Goal: Transaction & Acquisition: Download file/media

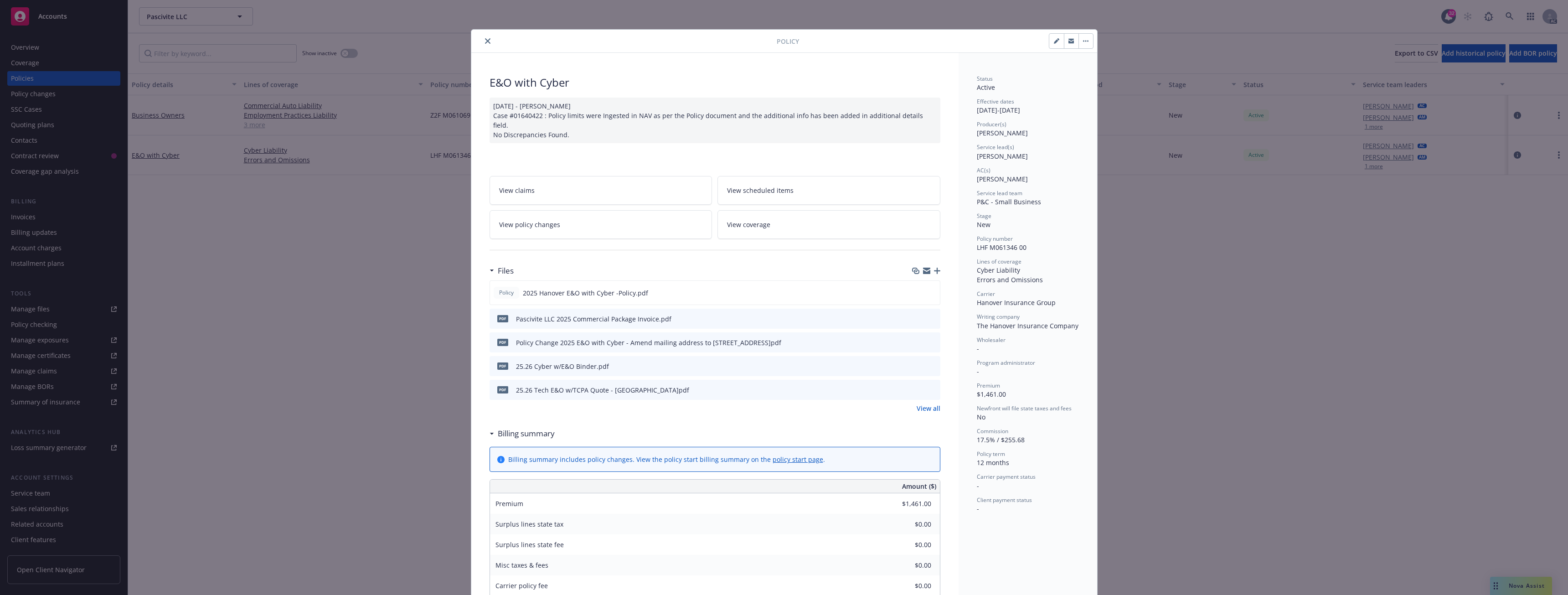
click at [485, 41] on icon "close" at bounding box center [487, 41] width 6 height 6
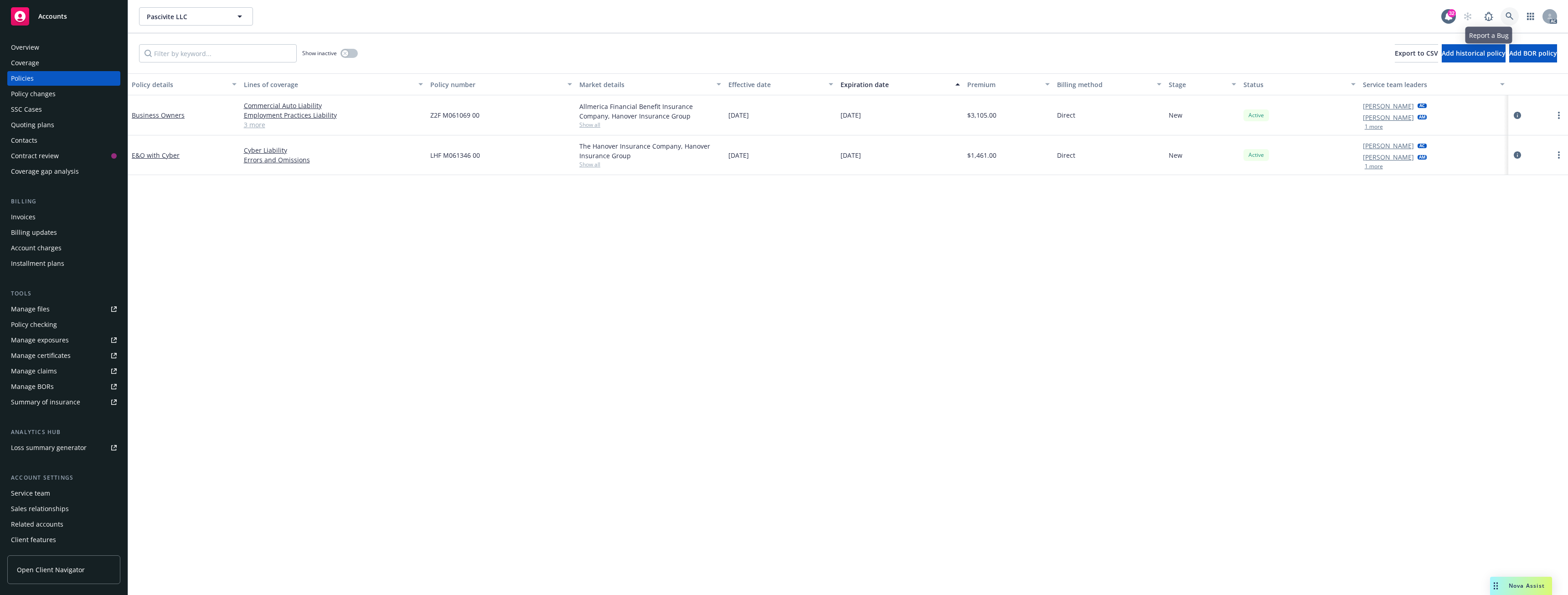
click at [1501, 20] on link at bounding box center [1509, 16] width 18 height 18
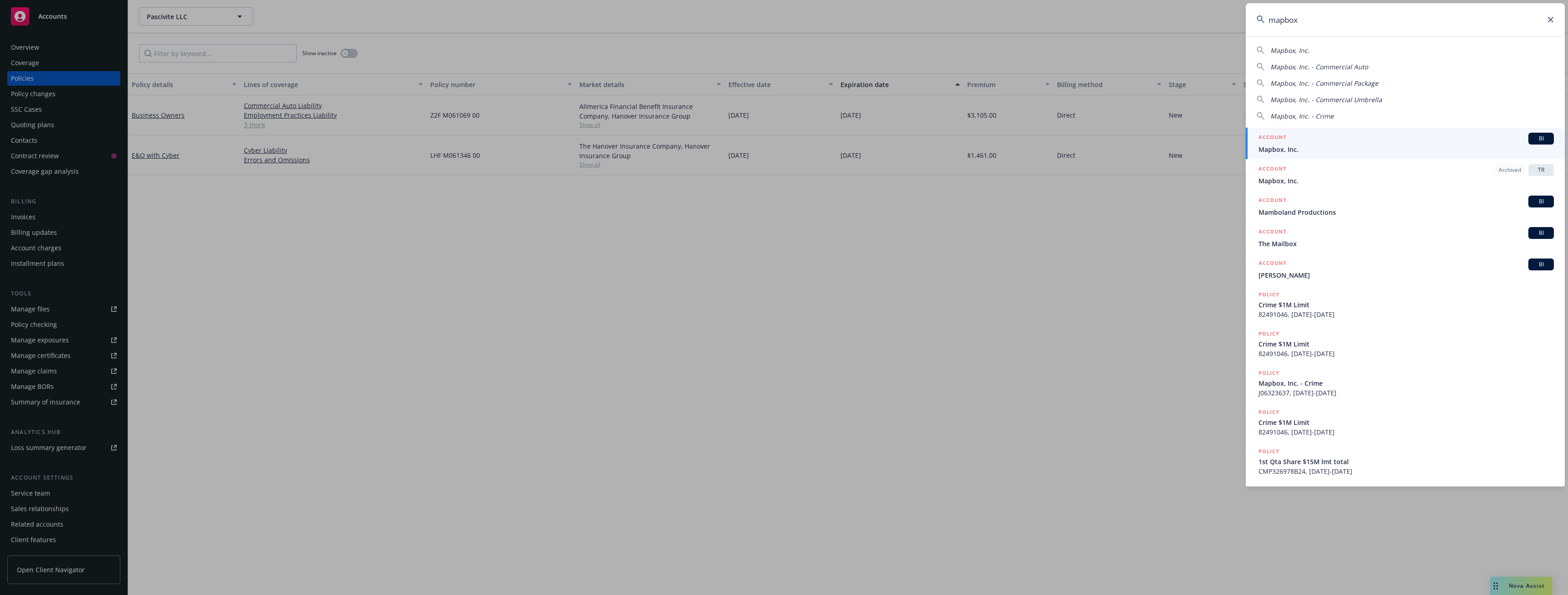
type input "mapbox"
click at [1275, 147] on span "Mapbox, Inc." at bounding box center [1406, 149] width 295 height 9
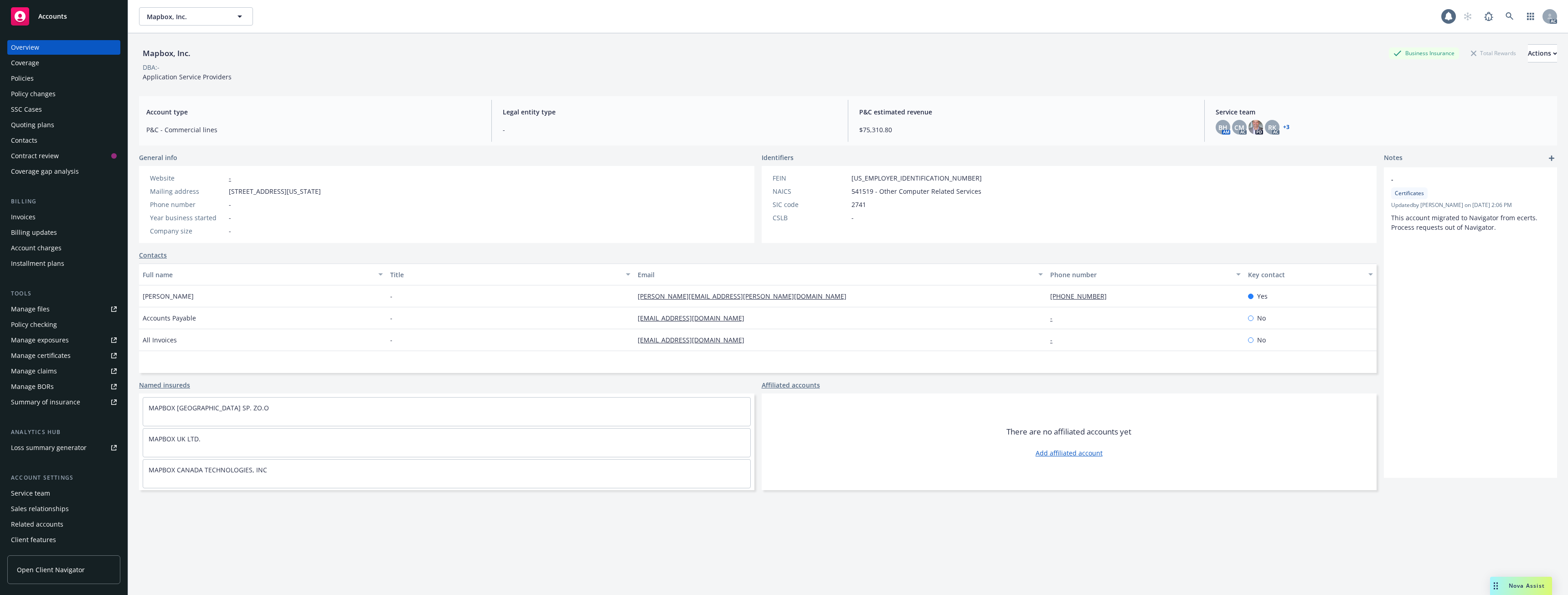
click at [64, 80] on div "Policies" at bounding box center [63, 78] width 106 height 14
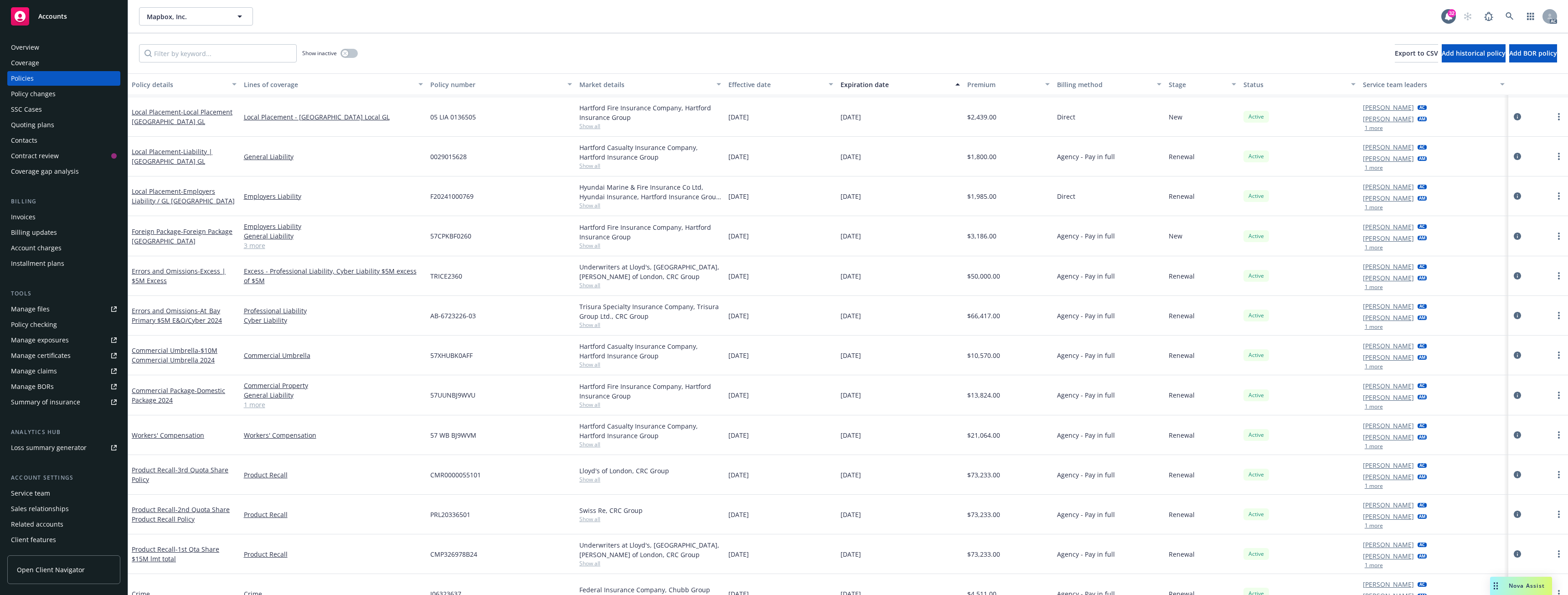
scroll to position [53, 0]
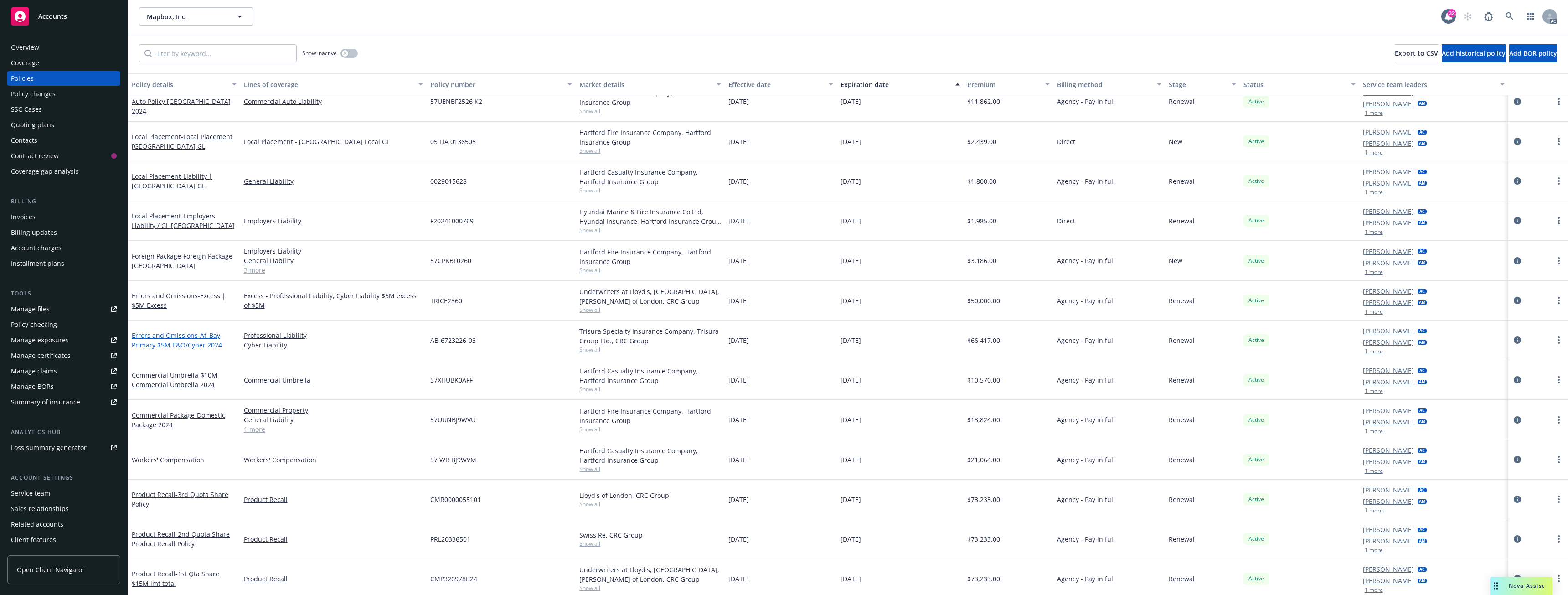
click at [193, 340] on span "- At_Bay Primary $5M E&O/Cyber 2024" at bounding box center [177, 340] width 90 height 18
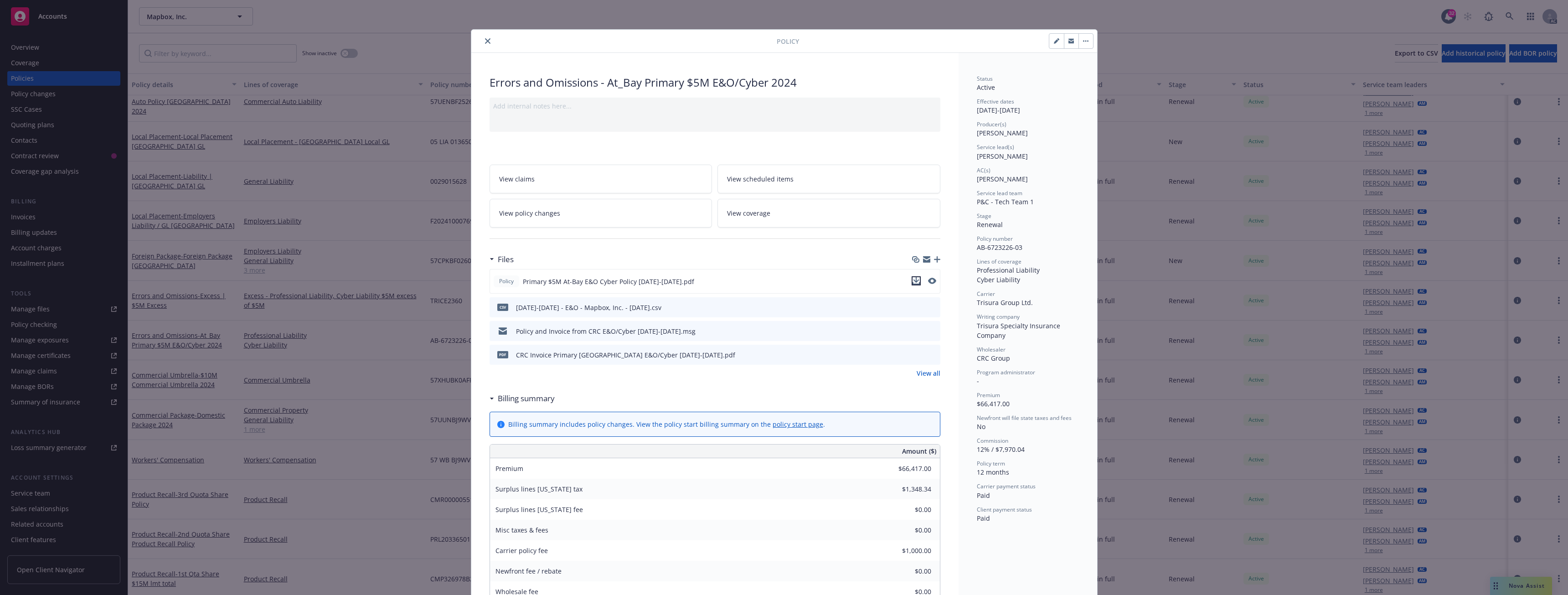
click at [913, 281] on icon "download file" at bounding box center [916, 281] width 8 height 8
